Goal: Transaction & Acquisition: Purchase product/service

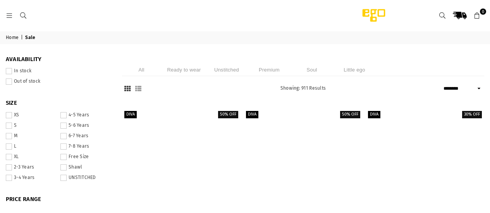
select select "******"
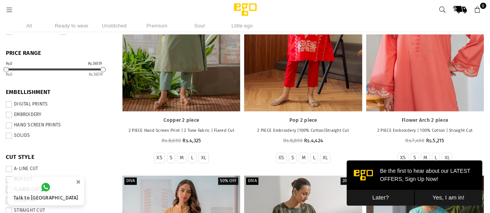
scroll to position [136, 0]
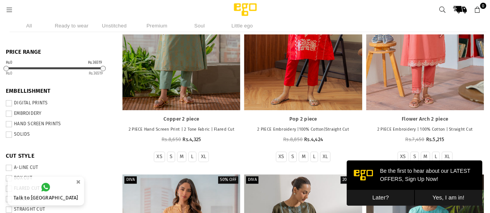
click at [379, 200] on button "Later?" at bounding box center [381, 198] width 68 height 16
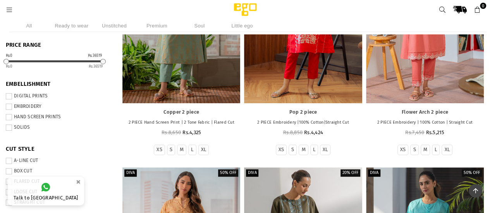
scroll to position [0, 0]
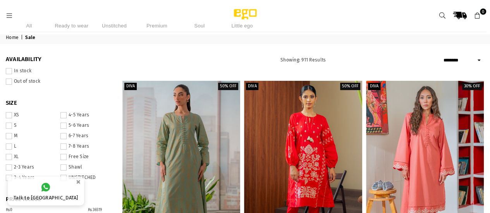
click at [120, 27] on li "Unstitched" at bounding box center [114, 25] width 39 height 13
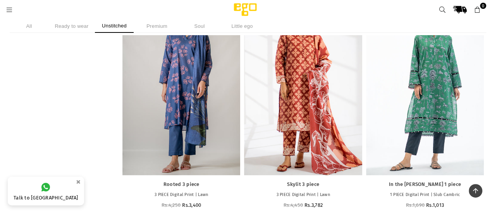
scroll to position [562, 0]
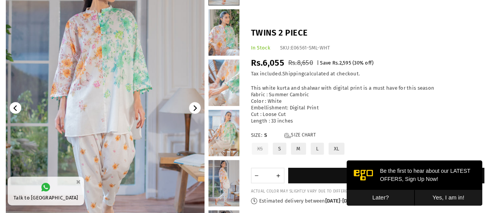
scroll to position [97, 0]
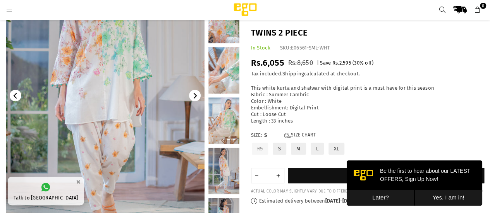
click at [225, 120] on link at bounding box center [223, 121] width 31 height 46
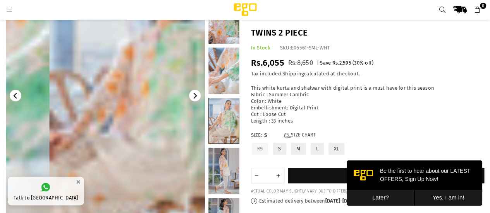
scroll to position [13, 0]
